Goal: Task Accomplishment & Management: Use online tool/utility

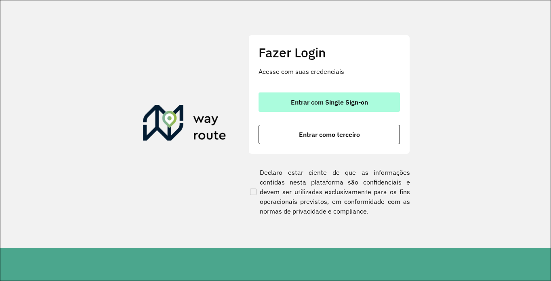
click at [345, 103] on span "Entrar com Single Sign-on" at bounding box center [329, 102] width 77 height 6
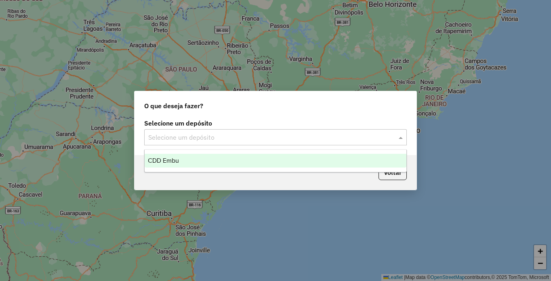
click at [314, 139] on input "text" at bounding box center [267, 138] width 238 height 10
click at [216, 158] on div "CDD Embu" at bounding box center [275, 161] width 262 height 14
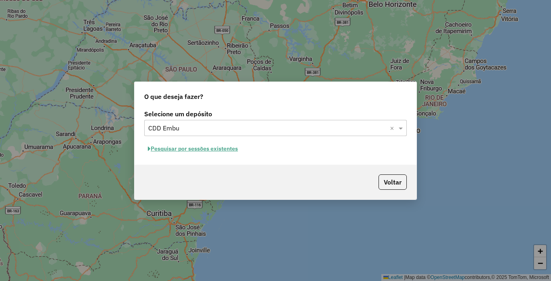
click at [204, 149] on button "Pesquisar por sessões existentes" at bounding box center [192, 148] width 97 height 13
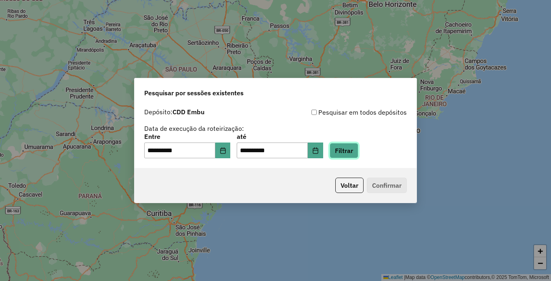
click at [358, 147] on button "Filtrar" at bounding box center [343, 150] width 29 height 15
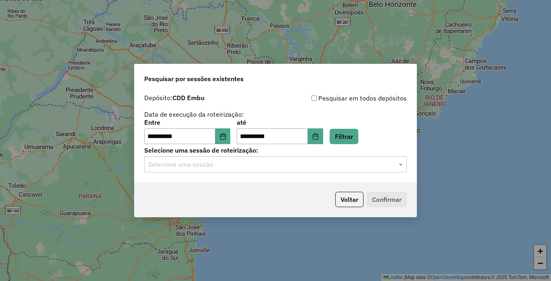
click at [195, 166] on input "text" at bounding box center [267, 165] width 238 height 10
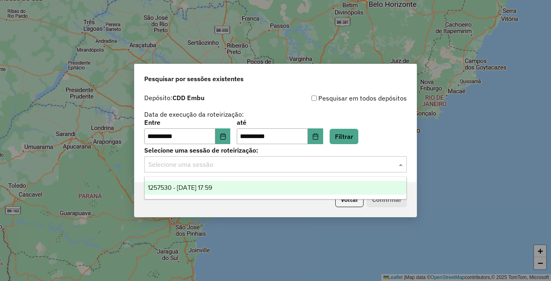
click at [203, 193] on div "1257530 - 02/09/2025 17:59" at bounding box center [275, 188] width 262 height 14
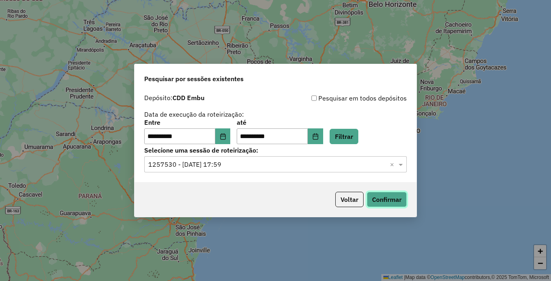
click at [391, 201] on button "Confirmar" at bounding box center [386, 199] width 40 height 15
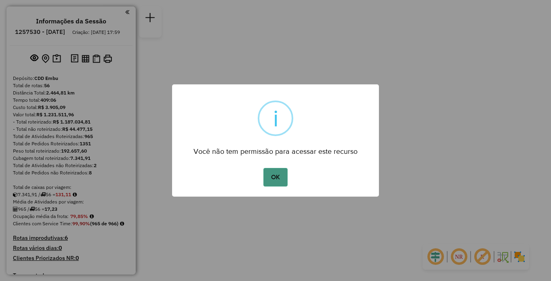
click at [272, 174] on button "OK" at bounding box center [275, 177] width 24 height 19
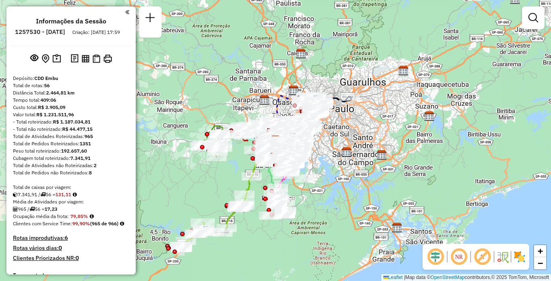
click at [459, 263] on em at bounding box center [458, 256] width 19 height 19
click at [484, 258] on em at bounding box center [481, 256] width 19 height 19
click at [521, 258] on img at bounding box center [519, 256] width 13 height 13
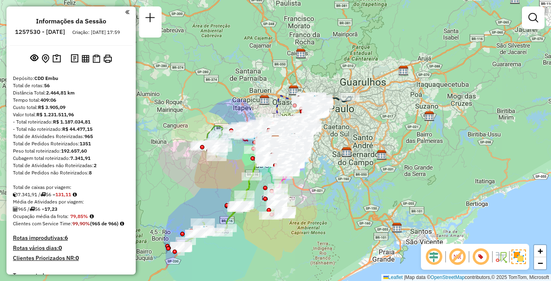
scroll to position [2167, 0]
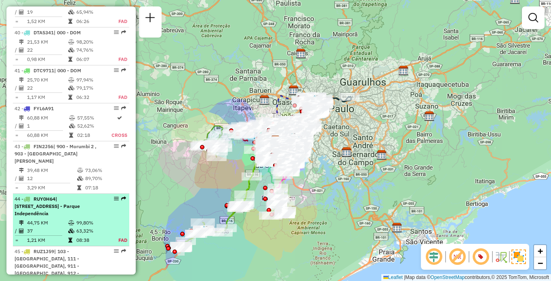
click at [57, 194] on li "44 - RUY0H64 | 100 - [GEOGRAPHIC_DATA], 101 - [GEOGRAPHIC_DATA], 211 - [GEOGRAP…" at bounding box center [71, 220] width 116 height 52
select select "**********"
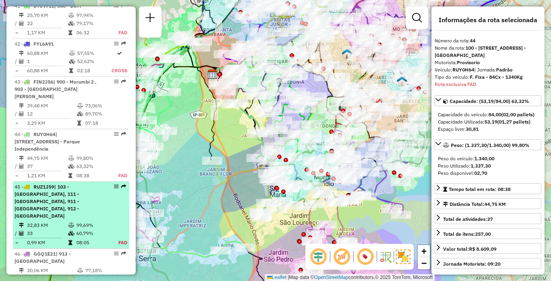
scroll to position [2297, 0]
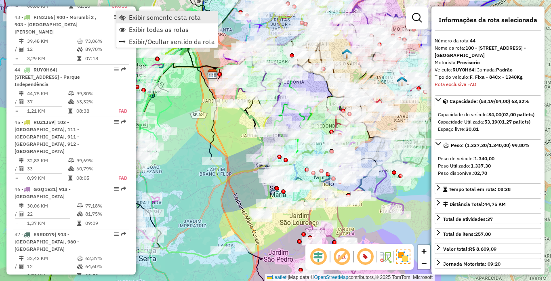
click at [151, 18] on span "Exibir somente esta rota" at bounding box center [165, 17] width 72 height 6
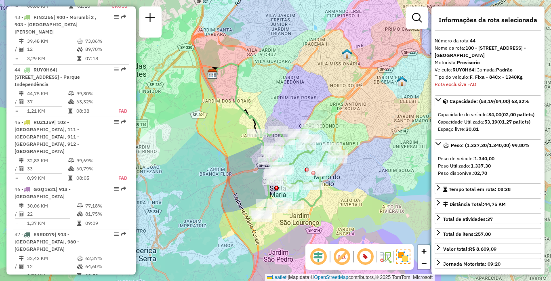
scroll to position [1580, 0]
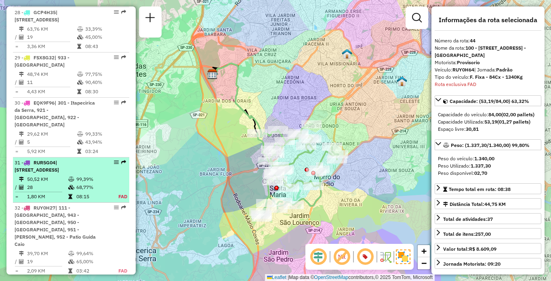
click at [83, 175] on td "99,39%" at bounding box center [92, 179] width 33 height 8
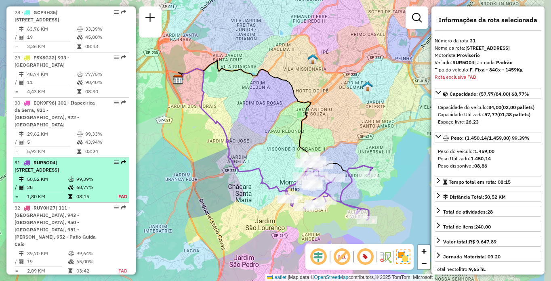
scroll to position [1709, 0]
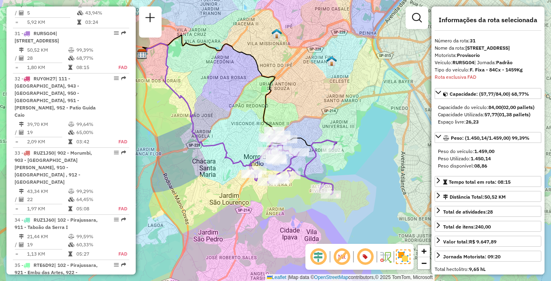
drag, startPoint x: 368, startPoint y: 168, endPoint x: 332, endPoint y: 142, distance: 44.6
click at [332, 142] on icon at bounding box center [292, 163] width 87 height 64
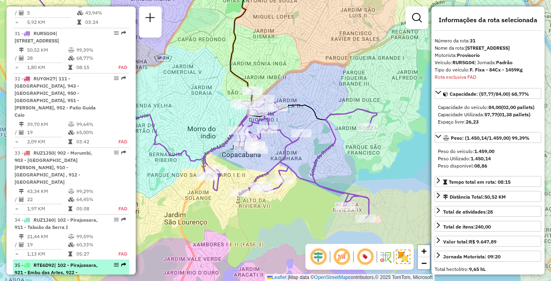
click at [50, 262] on span "| 102 - Pirajussara, 921 - Embu das Artes, 922 - [GEOGRAPHIC_DATA]" at bounding box center [56, 272] width 83 height 21
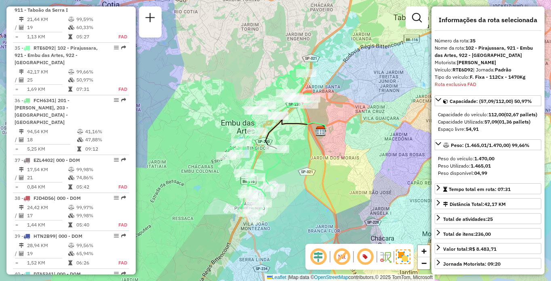
scroll to position [911, 0]
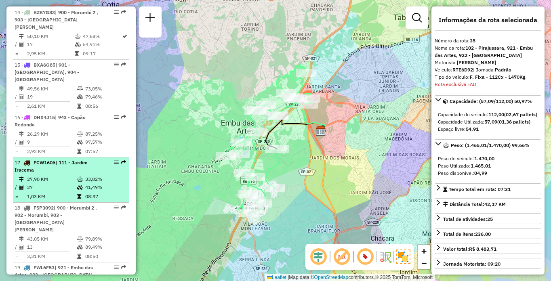
click at [82, 175] on td at bounding box center [81, 179] width 8 height 8
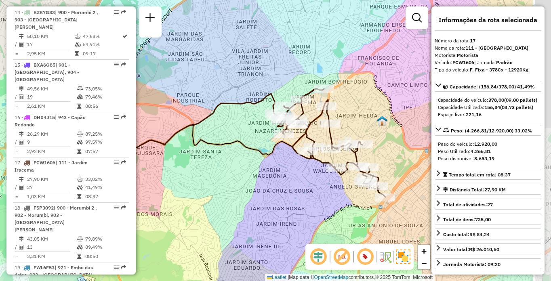
drag, startPoint x: 371, startPoint y: 184, endPoint x: 315, endPoint y: 174, distance: 57.1
click at [315, 174] on div "Janela de atendimento Grade de atendimento Capacidade Transportadoras Veículos …" at bounding box center [275, 140] width 551 height 281
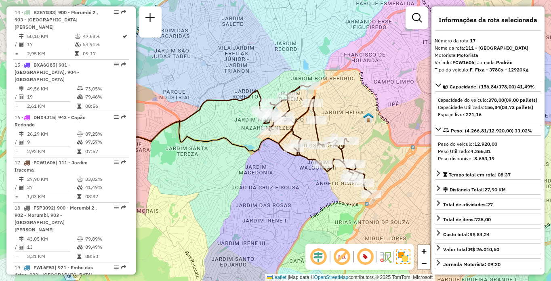
scroll to position [594, 0]
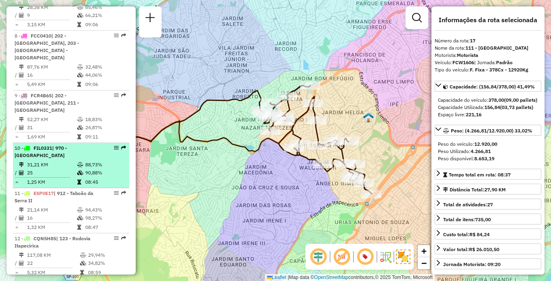
click at [40, 161] on td "31,21 KM" at bounding box center [52, 165] width 50 height 8
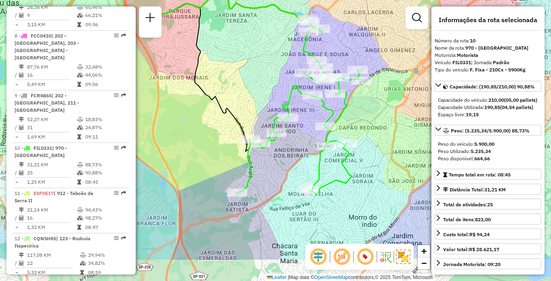
drag, startPoint x: 380, startPoint y: 179, endPoint x: 360, endPoint y: 129, distance: 53.6
click at [360, 129] on div "Janela de atendimento Grade de atendimento Capacidade Transportadoras Veículos …" at bounding box center [275, 140] width 551 height 281
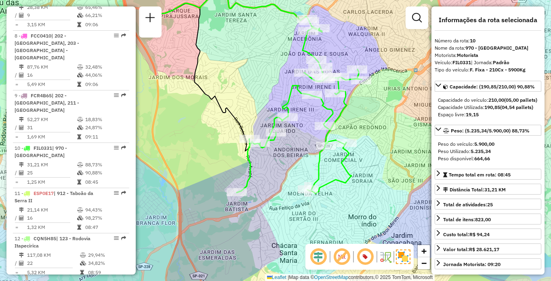
scroll to position [1797, 0]
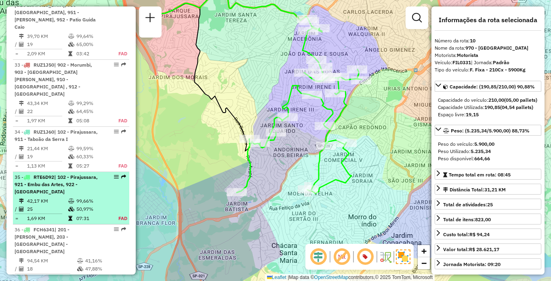
click at [90, 197] on td "99,66%" at bounding box center [92, 201] width 33 height 8
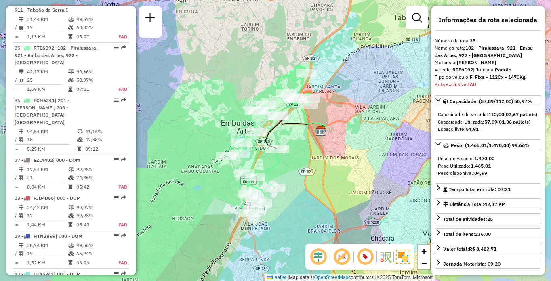
scroll to position [292, 0]
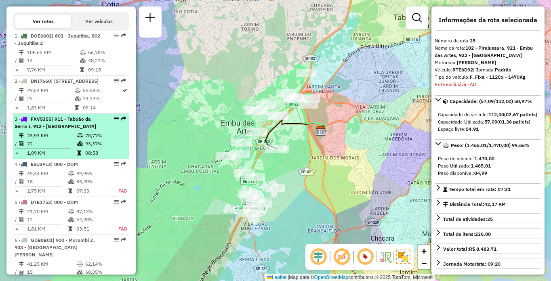
drag, startPoint x: 52, startPoint y: 152, endPoint x: 64, endPoint y: 152, distance: 11.7
click at [52, 152] on li "3 - FXV5J55 | 911 - [GEOGRAPHIC_DATA], 912 - [GEOGRAPHIC_DATA] 23,93 KM 70,77% …" at bounding box center [71, 136] width 116 height 45
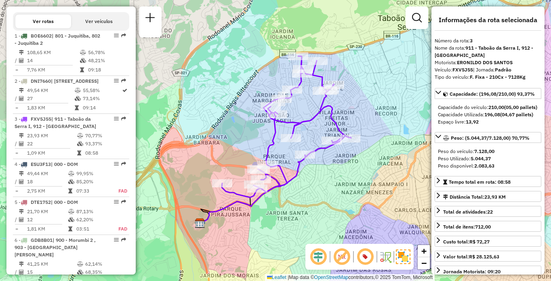
scroll to position [2287, 0]
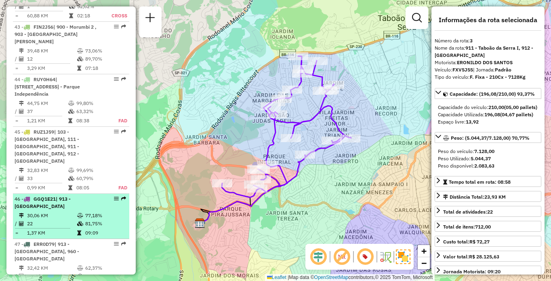
click at [61, 195] on div "46 - GGQ1E21 | 913 - [GEOGRAPHIC_DATA]" at bounding box center [58, 202] width 86 height 15
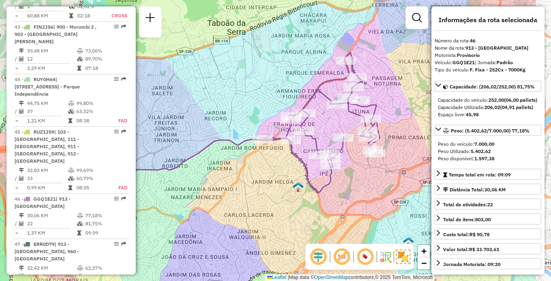
drag, startPoint x: 382, startPoint y: 204, endPoint x: 312, endPoint y: 205, distance: 70.6
click at [312, 205] on div "Janela de atendimento Grade de atendimento Capacidade Transportadoras Veículos …" at bounding box center [275, 140] width 551 height 281
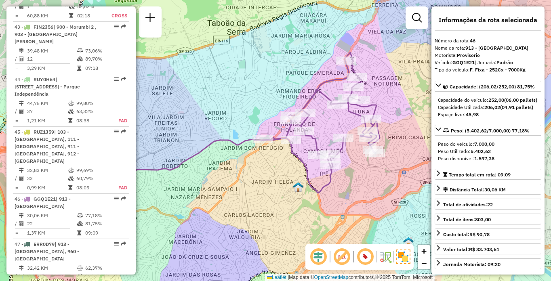
scroll to position [1053, 0]
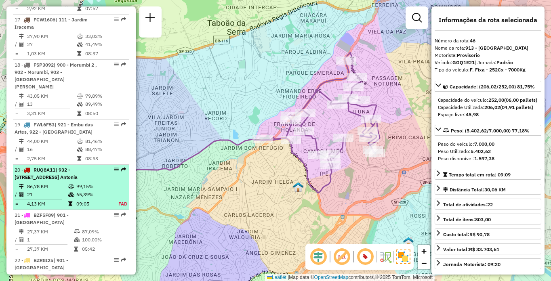
click at [63, 166] on div "20 - RUQ8A11 | 932 - Jardim [STREET_ADDRESS] Antonia" at bounding box center [58, 173] width 86 height 15
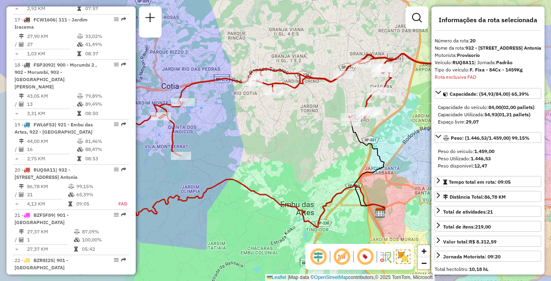
scroll to position [1183, 0]
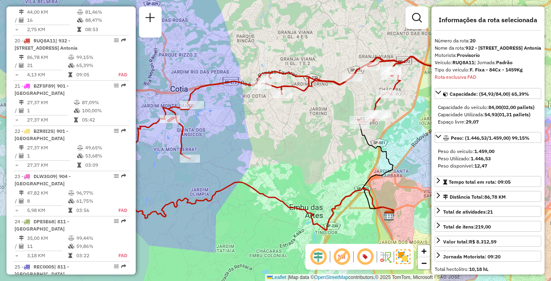
drag, startPoint x: 299, startPoint y: 180, endPoint x: 314, endPoint y: 182, distance: 14.6
click at [314, 182] on div "Janela de atendimento Grade de atendimento Capacidade Transportadoras Veículos …" at bounding box center [275, 140] width 551 height 281
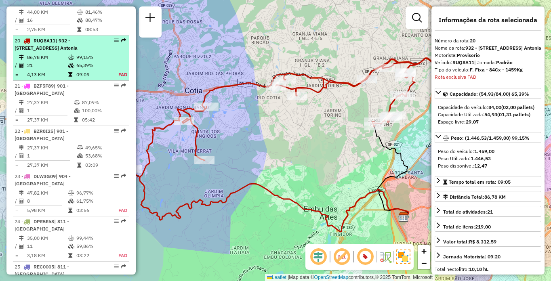
click at [39, 37] on div "20 - RUQ8A11 | 932 - Jardim [STREET_ADDRESS] Antonia" at bounding box center [58, 44] width 86 height 15
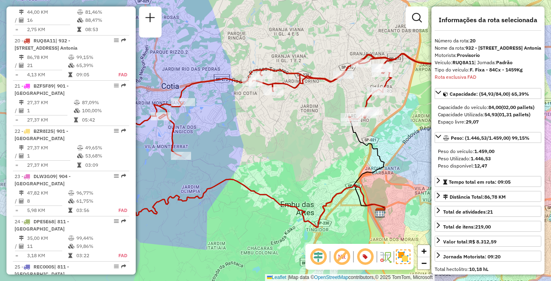
scroll to position [730, 0]
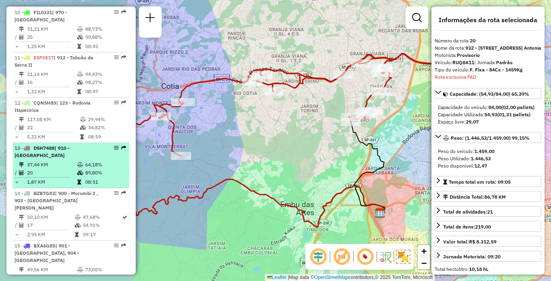
click at [33, 161] on td "37,44 KM" at bounding box center [52, 165] width 50 height 8
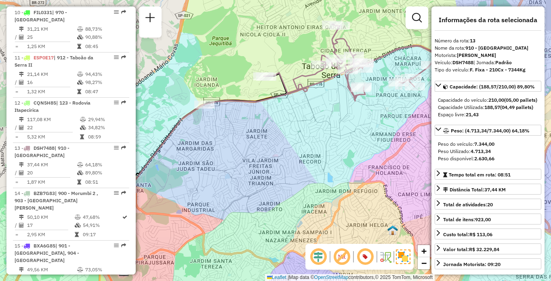
drag, startPoint x: 398, startPoint y: 150, endPoint x: 328, endPoint y: 170, distance: 73.1
click at [328, 170] on div "Janela de atendimento Grade de atendimento Capacidade Transportadoras Veículos …" at bounding box center [275, 140] width 551 height 281
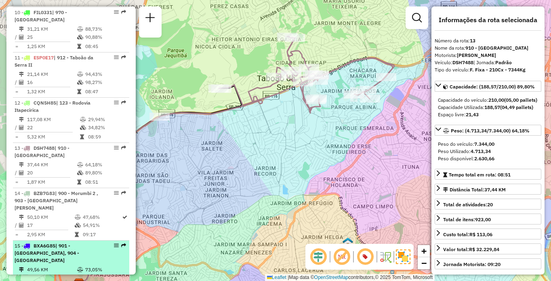
click at [75, 243] on span "| 901 - [GEOGRAPHIC_DATA], 904 - [GEOGRAPHIC_DATA]" at bounding box center [47, 253] width 65 height 21
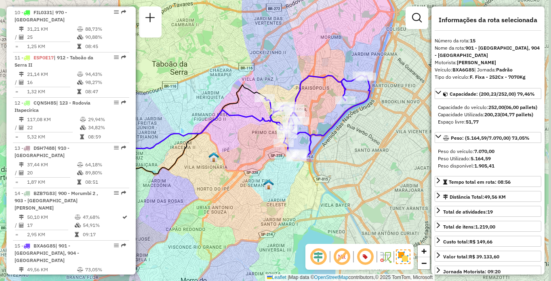
drag, startPoint x: 354, startPoint y: 199, endPoint x: 319, endPoint y: 189, distance: 35.9
click at [319, 189] on div "Janela de atendimento Grade de atendimento Capacidade Transportadoras Veículos …" at bounding box center [275, 140] width 551 height 281
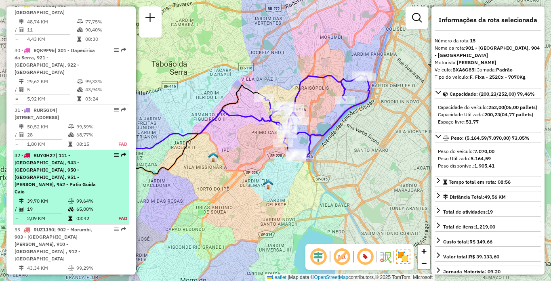
click at [31, 162] on span "| 111 - [GEOGRAPHIC_DATA], 943 - [GEOGRAPHIC_DATA], 950 - [GEOGRAPHIC_DATA], 95…" at bounding box center [55, 173] width 81 height 42
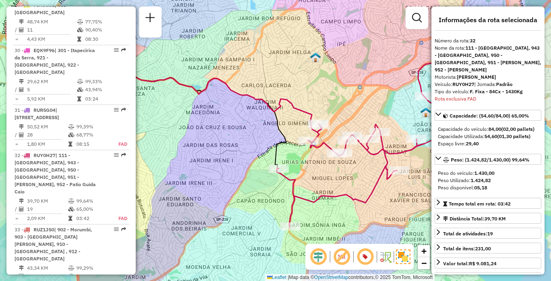
scroll to position [1761, 0]
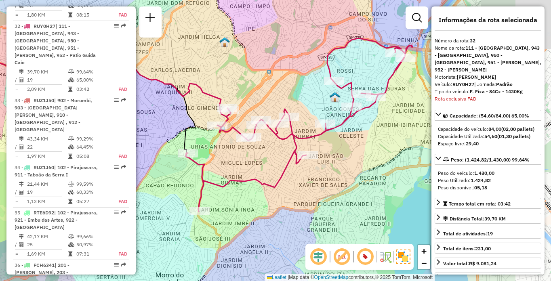
drag, startPoint x: 399, startPoint y: 195, endPoint x: 297, endPoint y: 180, distance: 103.7
click at [297, 180] on div "Janela de atendimento Grade de atendimento Capacidade Transportadoras Veículos …" at bounding box center [275, 140] width 551 height 281
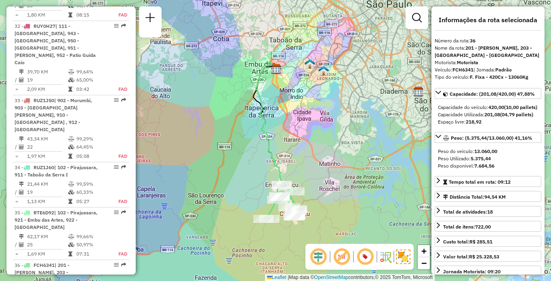
scroll to position [775, 0]
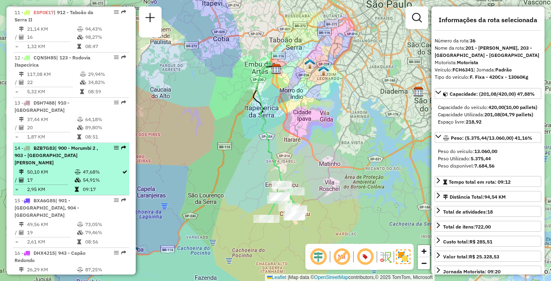
click at [73, 145] on span "| 900 - Morumbi 2 , 903 - [GEOGRAPHIC_DATA][PERSON_NAME]" at bounding box center [57, 155] width 84 height 21
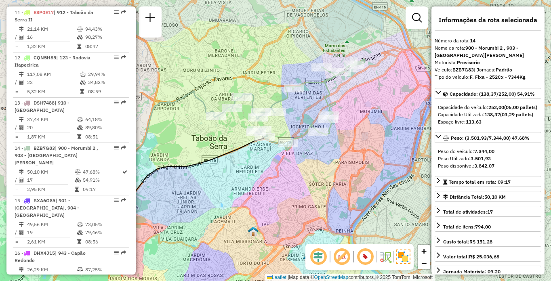
drag, startPoint x: 354, startPoint y: 137, endPoint x: 304, endPoint y: 153, distance: 53.0
click at [304, 153] on div "Janela de atendimento Grade de atendimento Capacidade Transportadoras Veículos …" at bounding box center [275, 140] width 551 height 281
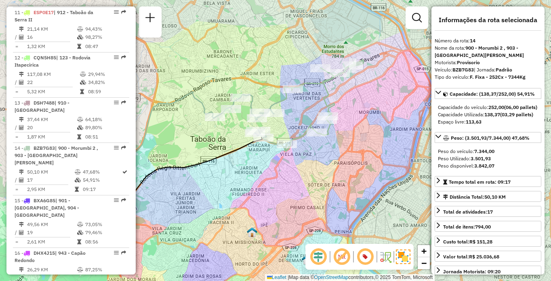
scroll to position [1008, 0]
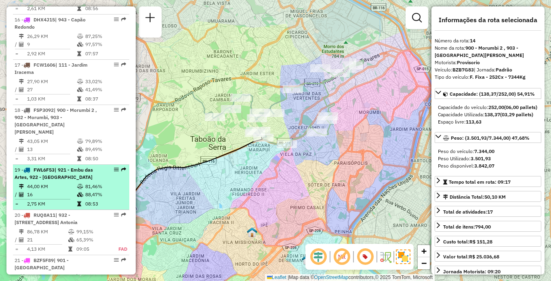
click at [27, 191] on td "16" at bounding box center [52, 195] width 50 height 8
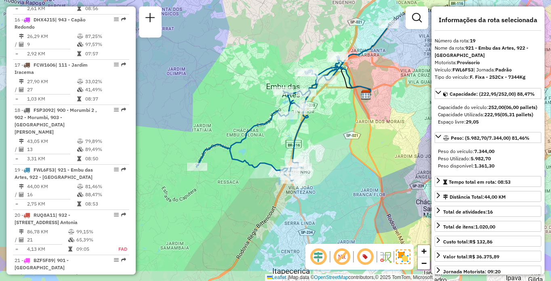
drag, startPoint x: 243, startPoint y: 216, endPoint x: 259, endPoint y: 180, distance: 38.5
click at [259, 180] on div "Janela de atendimento Grade de atendimento Capacidade Transportadoras Veículos …" at bounding box center [275, 140] width 551 height 281
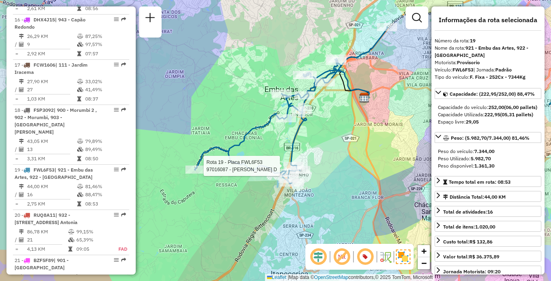
scroll to position [775, 0]
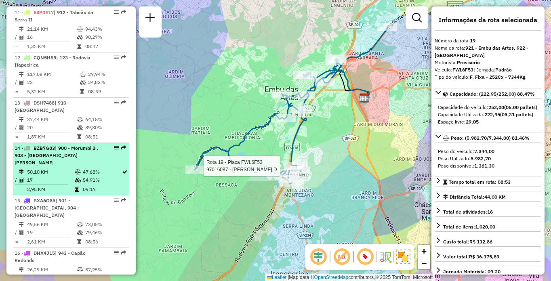
click at [52, 168] on td "50,10 KM" at bounding box center [51, 172] width 48 height 8
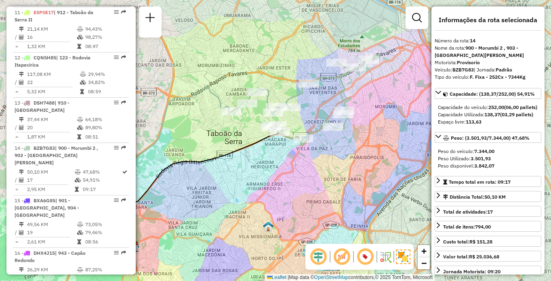
drag, startPoint x: 378, startPoint y: 150, endPoint x: 341, endPoint y: 162, distance: 38.9
click at [341, 162] on div "Janela de atendimento Grade de atendimento Capacidade Transportadoras Veículos …" at bounding box center [275, 140] width 551 height 281
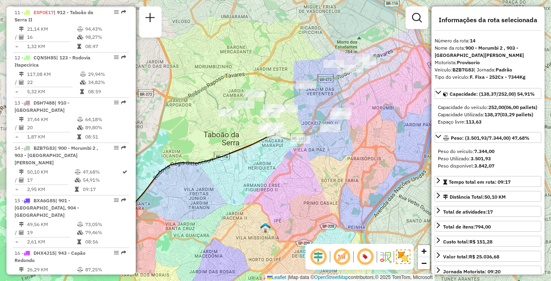
scroll to position [770, 0]
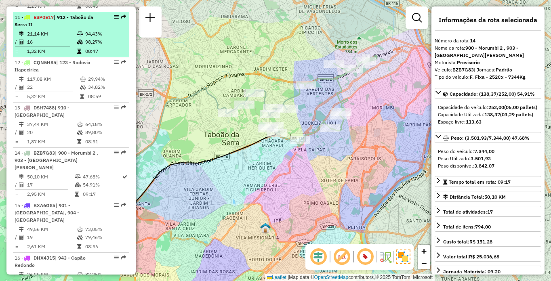
click at [108, 38] on td "98,27%" at bounding box center [105, 42] width 41 height 8
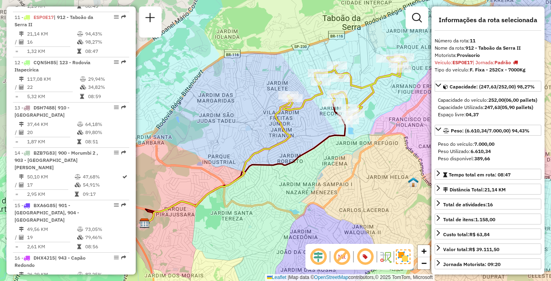
scroll to position [413, 0]
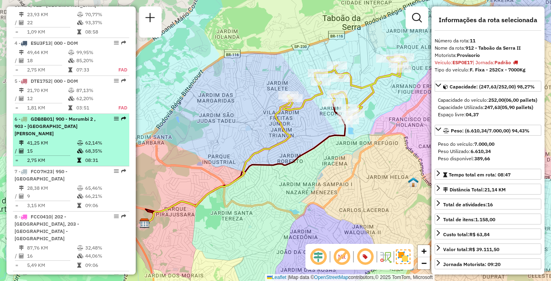
click at [87, 136] on span "| 900 - Morumbi 2 , 903 - [GEOGRAPHIC_DATA][PERSON_NAME]" at bounding box center [55, 126] width 81 height 21
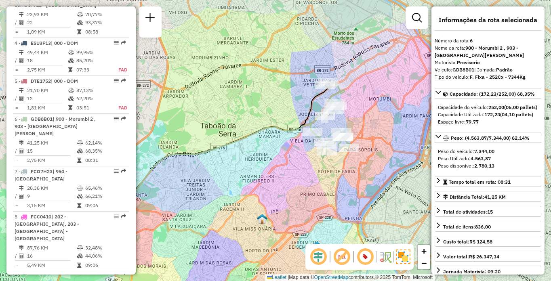
drag, startPoint x: 378, startPoint y: 183, endPoint x: 325, endPoint y: 203, distance: 56.2
click at [325, 203] on div "Janela de atendimento Grade de atendimento Capacidade Transportadoras Veículos …" at bounding box center [275, 140] width 551 height 281
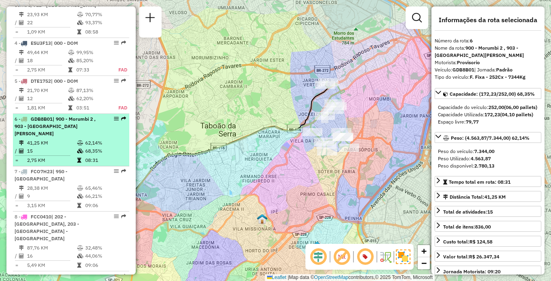
click at [58, 147] on td "41,25 KM" at bounding box center [52, 143] width 50 height 8
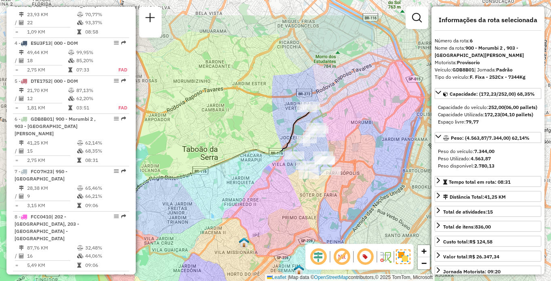
drag, startPoint x: 399, startPoint y: 156, endPoint x: 328, endPoint y: 200, distance: 83.6
click at [328, 200] on div "Janela de atendimento Grade de atendimento Capacidade Transportadoras Veículos …" at bounding box center [275, 140] width 551 height 281
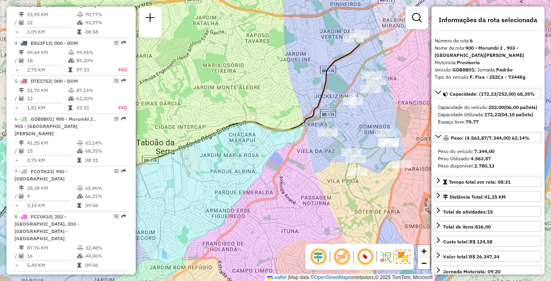
drag, startPoint x: 325, startPoint y: 104, endPoint x: 368, endPoint y: 104, distance: 42.8
click at [368, 104] on div "Janela de atendimento Grade de atendimento Capacidade Transportadoras Veículos …" at bounding box center [275, 140] width 551 height 281
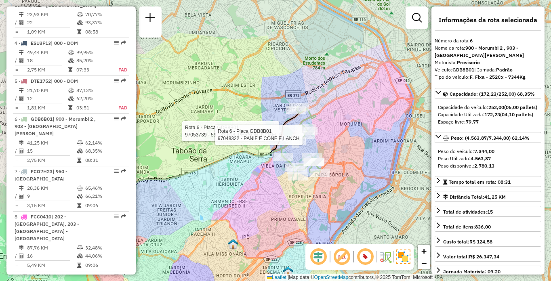
drag, startPoint x: 373, startPoint y: 168, endPoint x: 322, endPoint y: 183, distance: 52.9
click at [322, 183] on div "Rota 6 - Placa GDB8B01 97053739 - 59.183.618 [PERSON_NAME] 6 - Placa GDB8B01 97…" at bounding box center [275, 140] width 551 height 281
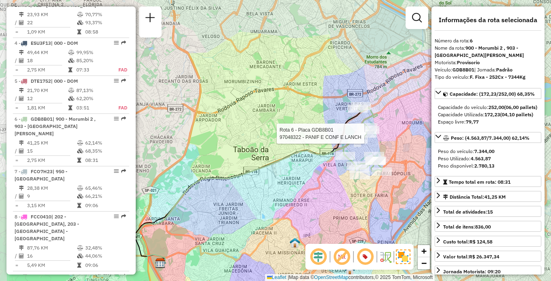
drag, startPoint x: 215, startPoint y: 197, endPoint x: 277, endPoint y: 195, distance: 61.8
click at [277, 195] on div "Rota 6 - Placa GDB8B01 97048322 - PANIF E CONF E LANCH Janela de atendimento Gr…" at bounding box center [275, 140] width 551 height 281
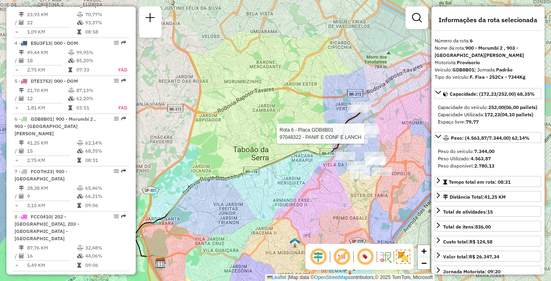
scroll to position [775, 0]
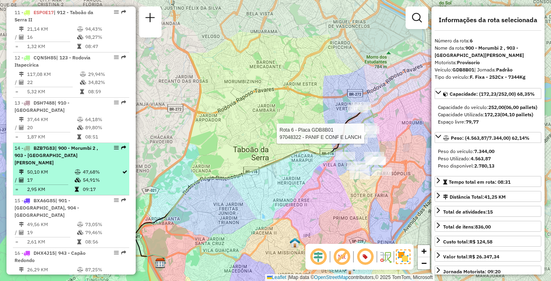
click at [71, 168] on td "50,10 KM" at bounding box center [51, 172] width 48 height 8
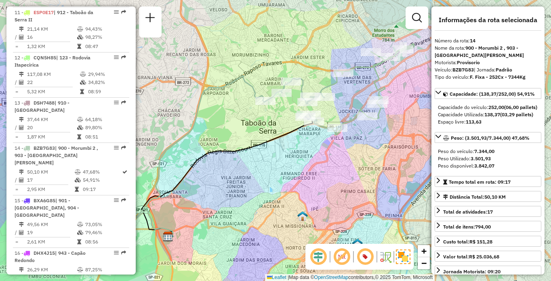
scroll to position [1008, 0]
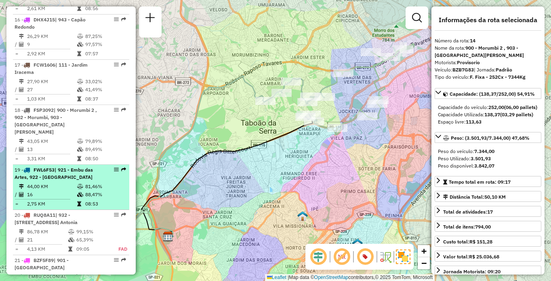
click at [62, 182] on td "44,00 KM" at bounding box center [52, 186] width 50 height 8
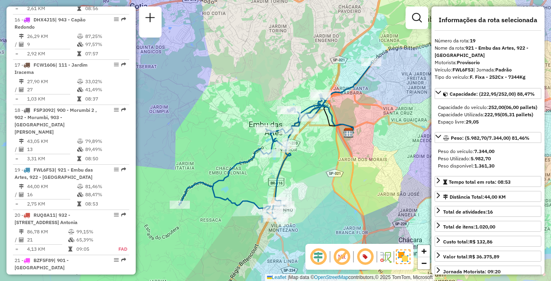
scroll to position [458, 0]
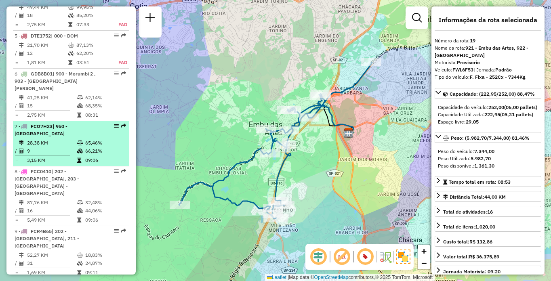
click at [68, 147] on td "28,38 KM" at bounding box center [52, 143] width 50 height 8
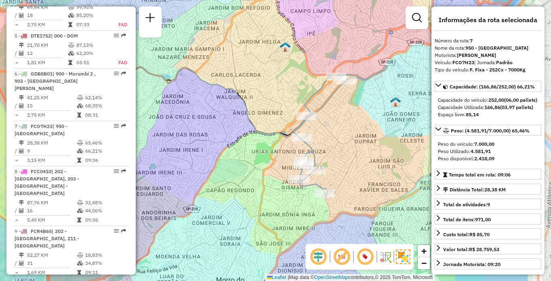
drag, startPoint x: 316, startPoint y: 198, endPoint x: 301, endPoint y: 194, distance: 16.0
click at [301, 194] on div "Janela de atendimento Grade de atendimento Capacidade Transportadoras Veículos …" at bounding box center [275, 140] width 551 height 281
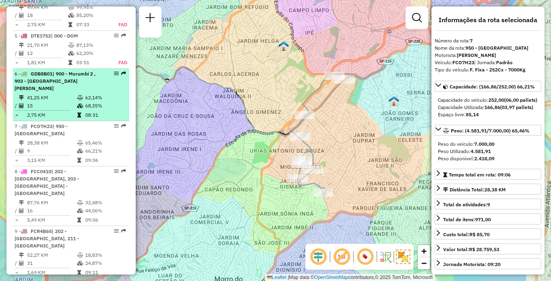
click at [56, 107] on li "6 - GDB8B01 | 900 - Morumbi 2 , 903 - [GEOGRAPHIC_DATA][PERSON_NAME] 41,25 KM 6…" at bounding box center [71, 95] width 116 height 52
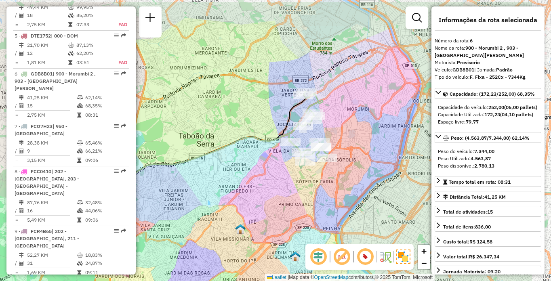
drag, startPoint x: 352, startPoint y: 176, endPoint x: 289, endPoint y: 205, distance: 69.3
click at [289, 205] on div "Janela de atendimento Grade de atendimento Capacidade Transportadoras Veículos …" at bounding box center [275, 140] width 551 height 281
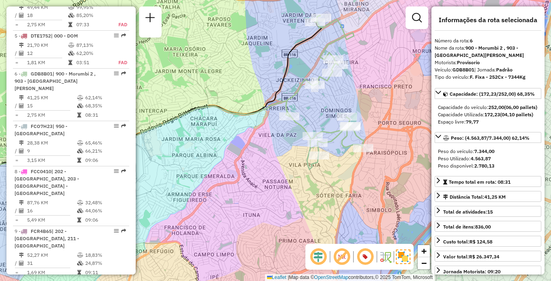
drag, startPoint x: 302, startPoint y: 78, endPoint x: 345, endPoint y: 81, distance: 43.3
click at [345, 81] on div "Janela de atendimento Grade de atendimento Capacidade Transportadoras Veículos …" at bounding box center [275, 140] width 551 height 281
click at [345, 82] on div "Janela de atendimento Grade de atendimento Capacidade Transportadoras Veículos …" at bounding box center [275, 140] width 551 height 281
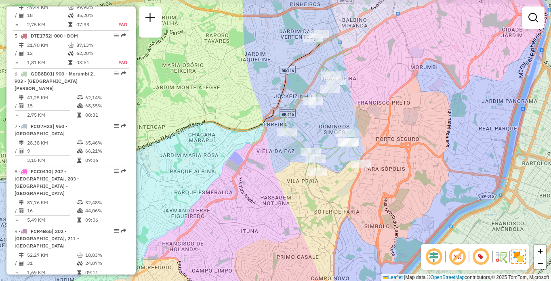
drag, startPoint x: 345, startPoint y: 94, endPoint x: 339, endPoint y: 150, distance: 55.6
click at [339, 150] on div "Janela de atendimento Grade de atendimento Capacidade Transportadoras Veículos …" at bounding box center [275, 140] width 551 height 281
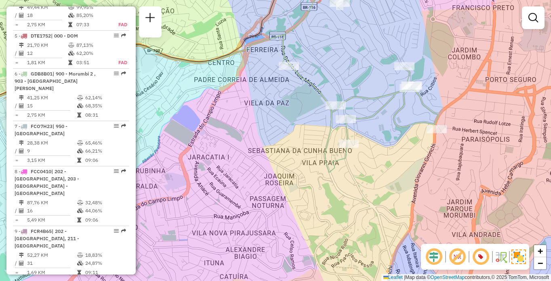
click at [481, 256] on em at bounding box center [480, 256] width 19 height 19
click at [479, 258] on em at bounding box center [480, 256] width 19 height 19
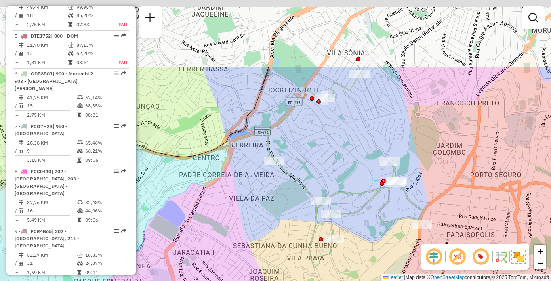
drag, startPoint x: 276, startPoint y: 155, endPoint x: 266, endPoint y: 211, distance: 57.3
click at [265, 216] on div "Janela de atendimento Grade de atendimento Capacidade Transportadoras Veículos …" at bounding box center [275, 140] width 551 height 281
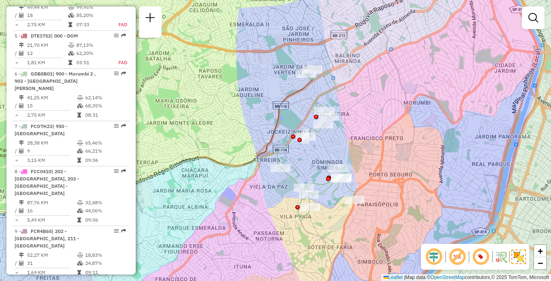
scroll to position [292, 0]
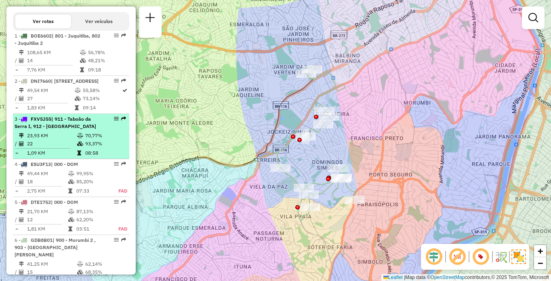
click at [84, 153] on li "3 - FXV5J55 | 911 - [GEOGRAPHIC_DATA], 912 - [GEOGRAPHIC_DATA] 23,93 KM 70,77% …" at bounding box center [71, 136] width 116 height 45
select select "**********"
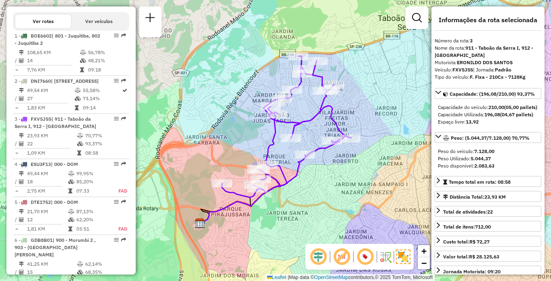
scroll to position [1580, 0]
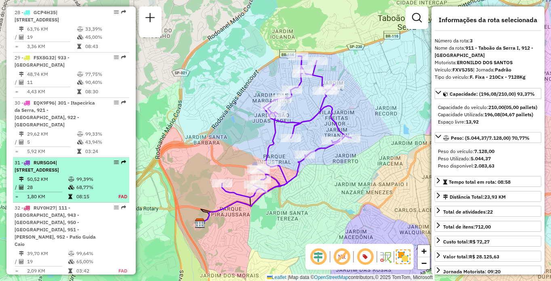
click at [79, 159] on div "31 - RUR5G04 | [STREET_ADDRESS]" at bounding box center [58, 166] width 86 height 15
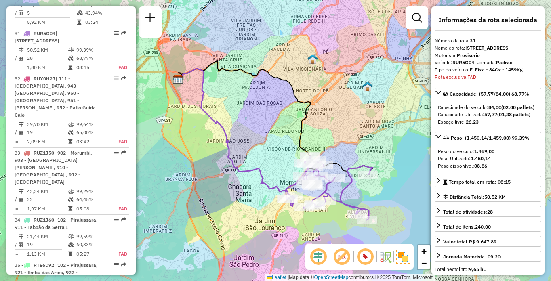
scroll to position [2167, 0]
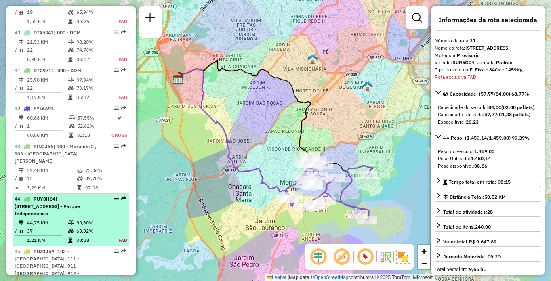
click at [33, 196] on span "| [STREET_ADDRESS] - Parque Independência" at bounding box center [47, 206] width 65 height 21
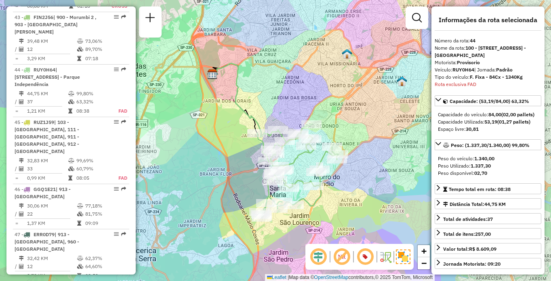
scroll to position [1632, 0]
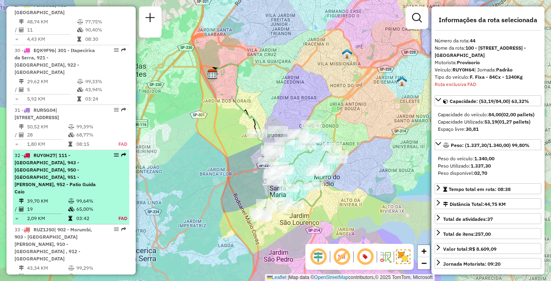
click at [71, 154] on span "| 111 - [GEOGRAPHIC_DATA], 943 - [GEOGRAPHIC_DATA], 950 - [GEOGRAPHIC_DATA], 95…" at bounding box center [55, 173] width 81 height 42
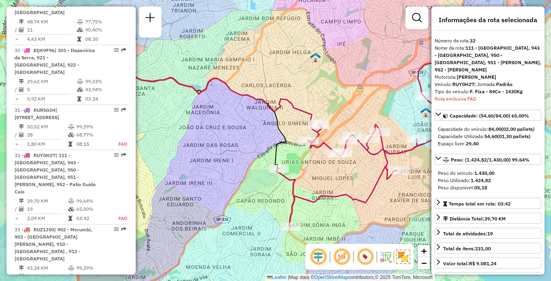
scroll to position [1761, 0]
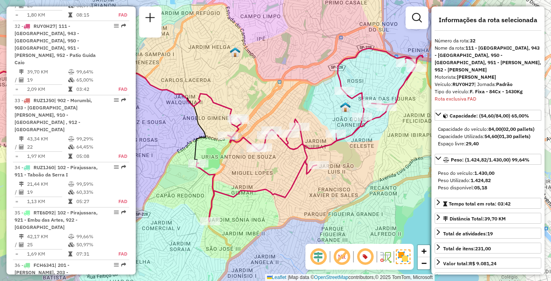
drag, startPoint x: 394, startPoint y: 206, endPoint x: 313, endPoint y: 201, distance: 81.3
click at [313, 201] on div "Janela de atendimento Grade de atendimento Capacidade Transportadoras Veículos …" at bounding box center [275, 140] width 551 height 281
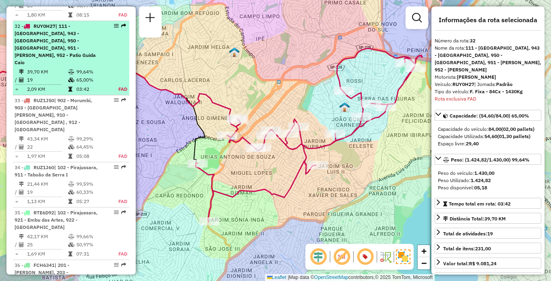
click at [68, 68] on td at bounding box center [72, 72] width 8 height 8
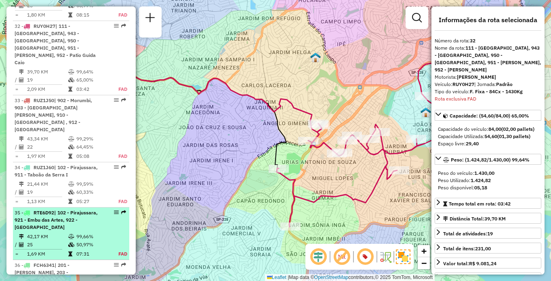
click at [58, 232] on td "42,17 KM" at bounding box center [47, 236] width 41 height 8
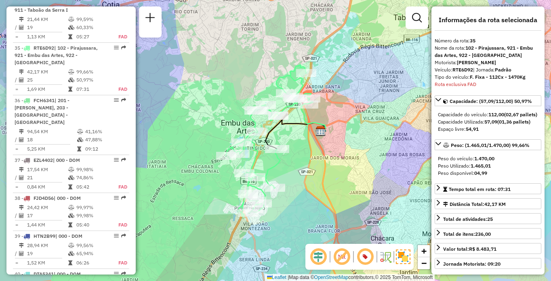
scroll to position [292, 0]
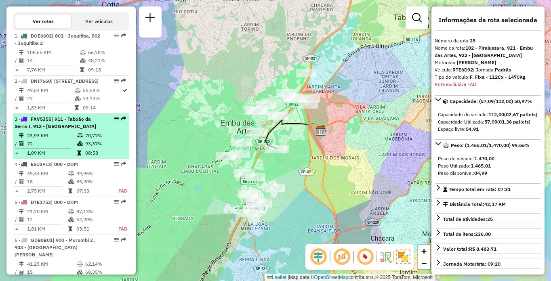
click at [52, 152] on li "3 - FXV5J55 | 911 - [GEOGRAPHIC_DATA], 912 - [GEOGRAPHIC_DATA] 23,93 KM 70,77% …" at bounding box center [71, 136] width 116 height 45
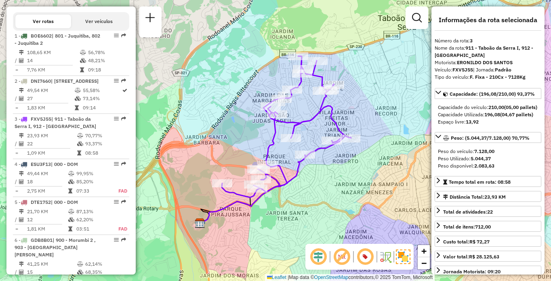
scroll to position [458, 0]
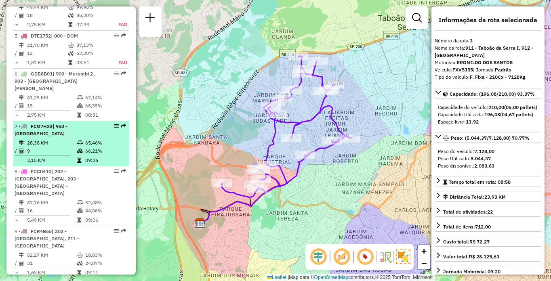
click at [62, 147] on td "28,38 KM" at bounding box center [52, 143] width 50 height 8
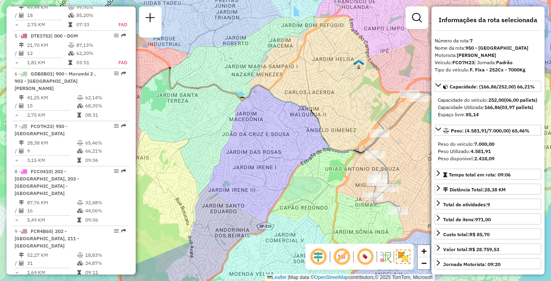
scroll to position [911, 0]
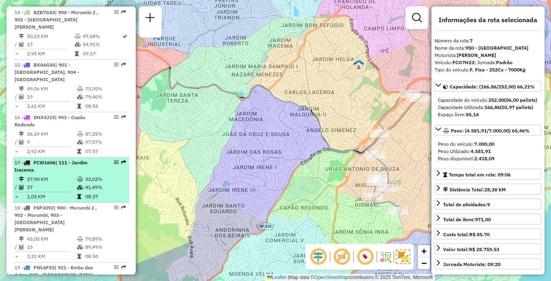
click at [37, 183] on td "27" at bounding box center [52, 187] width 50 height 8
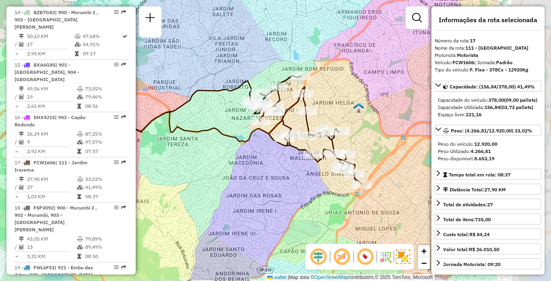
drag, startPoint x: 403, startPoint y: 197, endPoint x: 293, endPoint y: 167, distance: 113.6
click at [293, 167] on div "Janela de atendimento Grade de atendimento Capacidade Transportadoras Veículos …" at bounding box center [275, 140] width 551 height 281
